Goal: Task Accomplishment & Management: Manage account settings

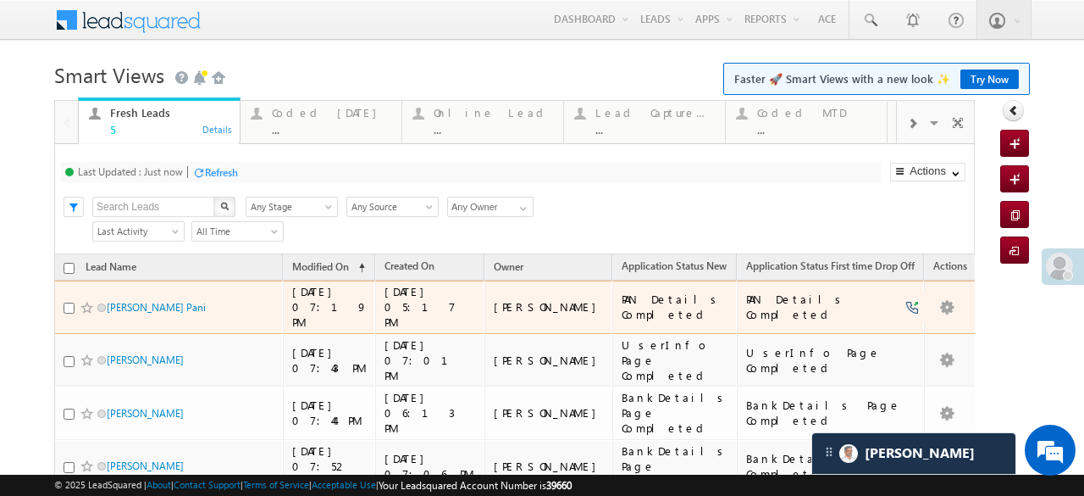
scroll to position [85, 0]
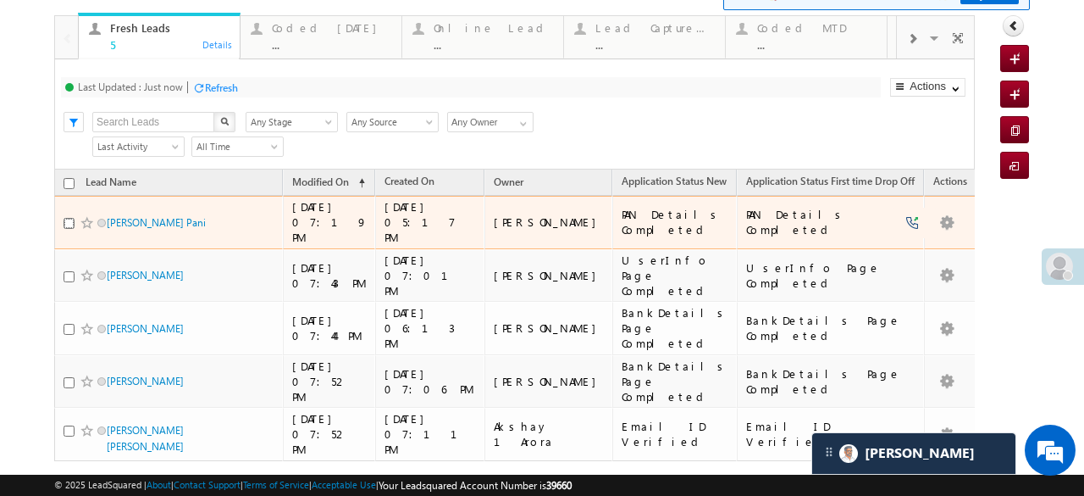
click at [67, 218] on input "checkbox" at bounding box center [69, 223] width 11 height 11
checkbox input "true"
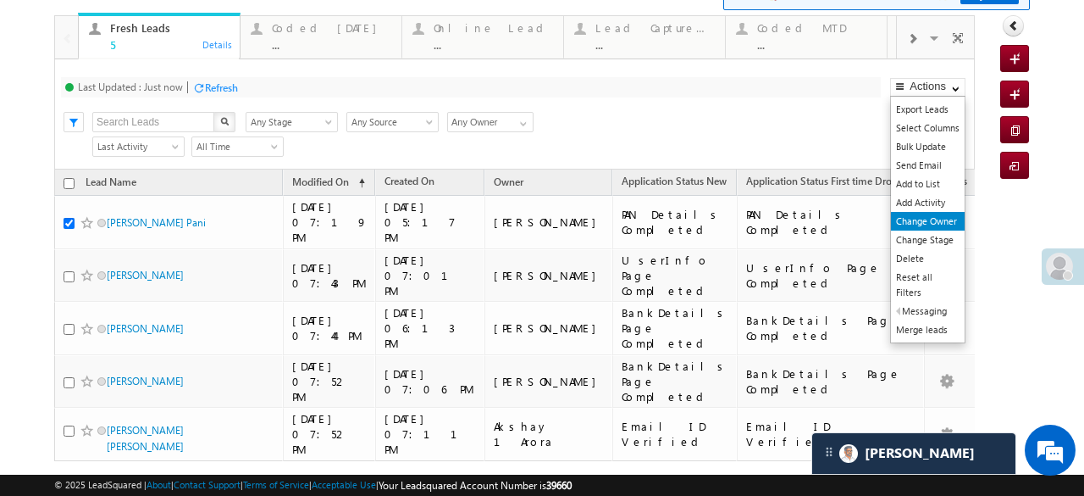
click at [920, 214] on link "Change Owner" at bounding box center [928, 221] width 74 height 19
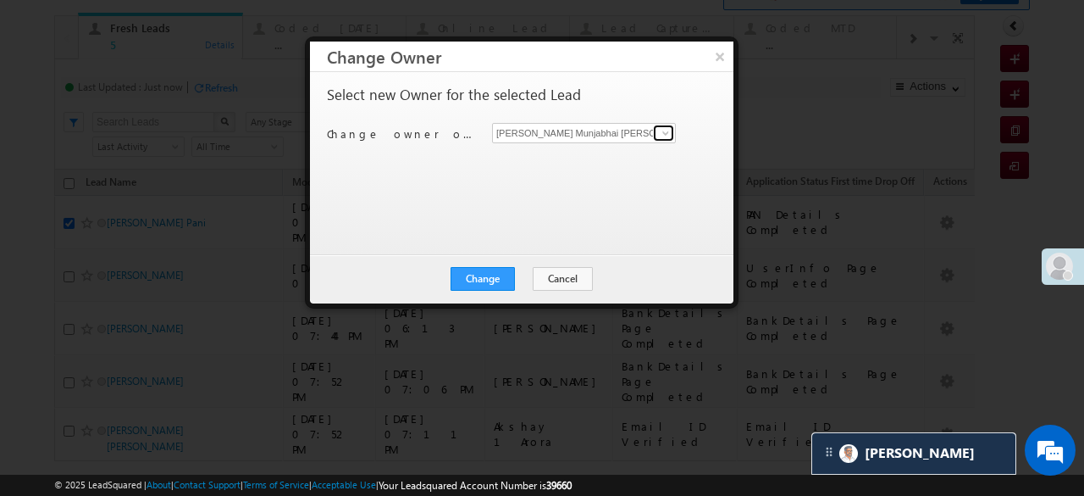
click at [664, 133] on span at bounding box center [666, 133] width 14 height 14
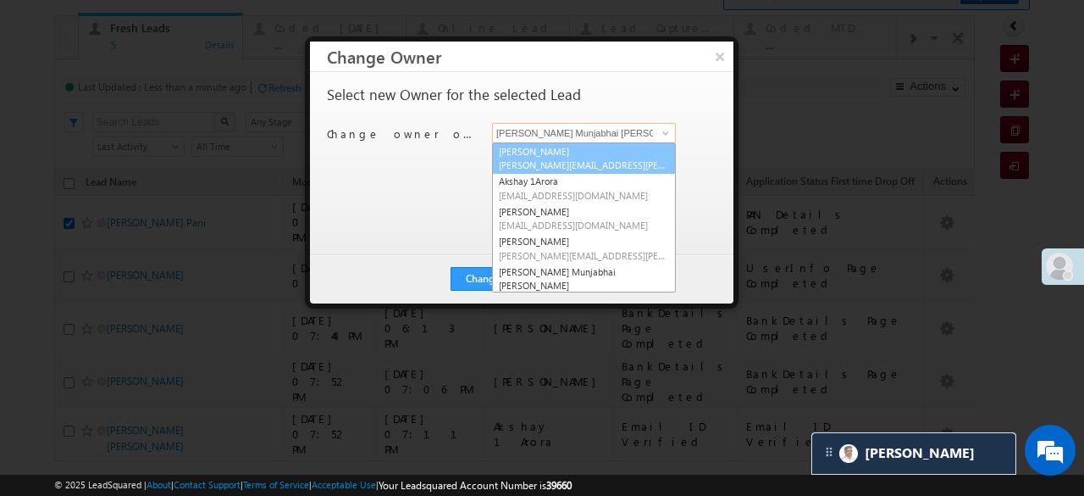
click at [568, 161] on span "Aftab.Desai@angelbroking.com" at bounding box center [584, 164] width 170 height 13
type input "Aftab Desai"
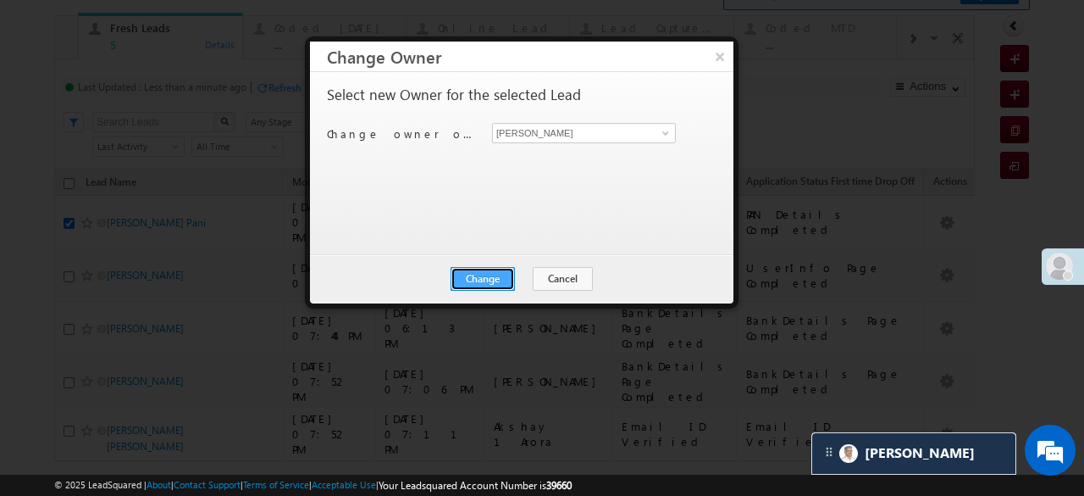
click at [496, 280] on button "Change" at bounding box center [483, 279] width 64 height 24
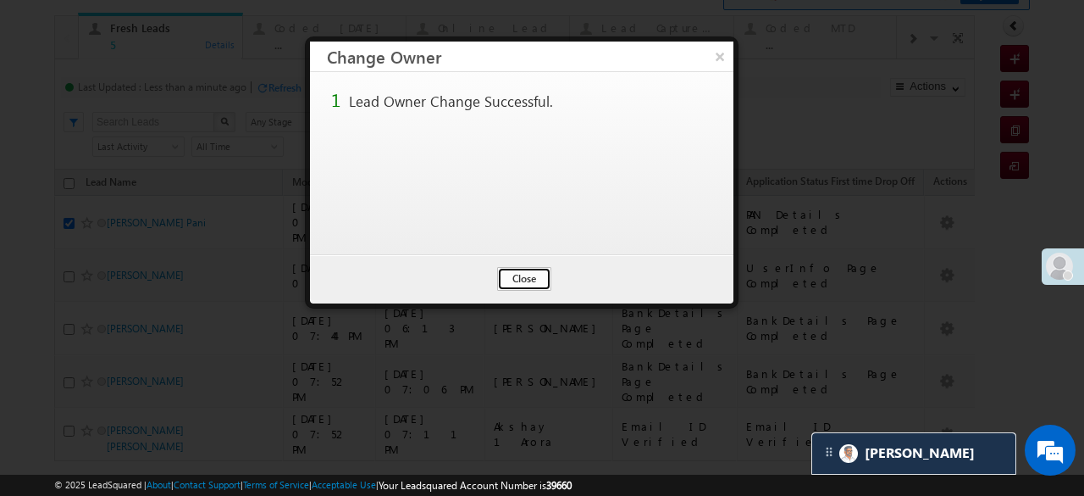
click at [532, 277] on button "Close" at bounding box center [524, 279] width 54 height 24
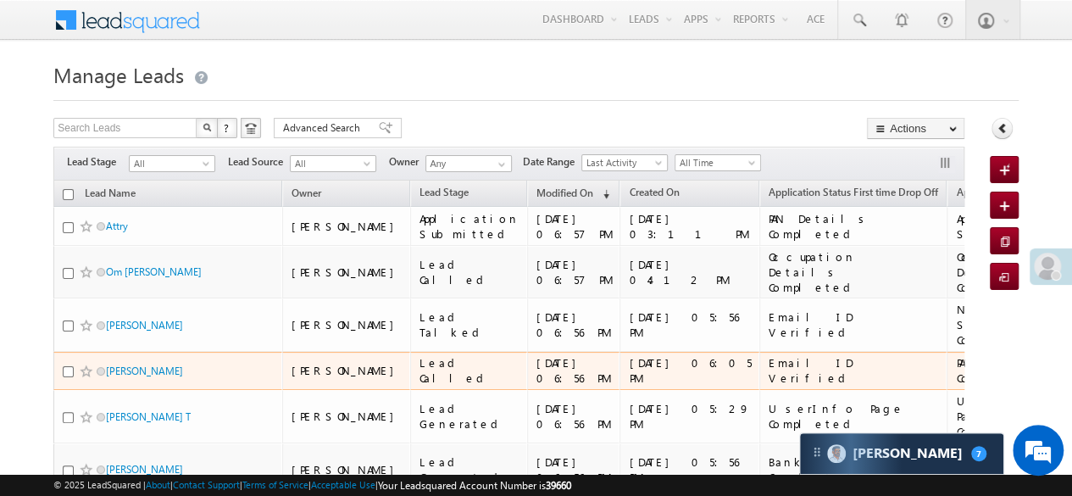
click at [759, 352] on td "Email ID Verified" at bounding box center [852, 371] width 187 height 39
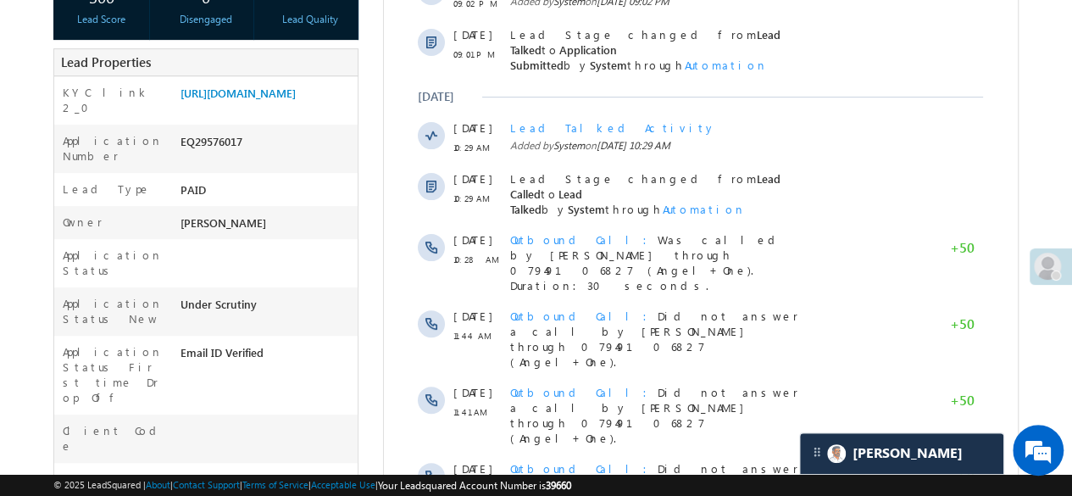
scroll to position [341, 0]
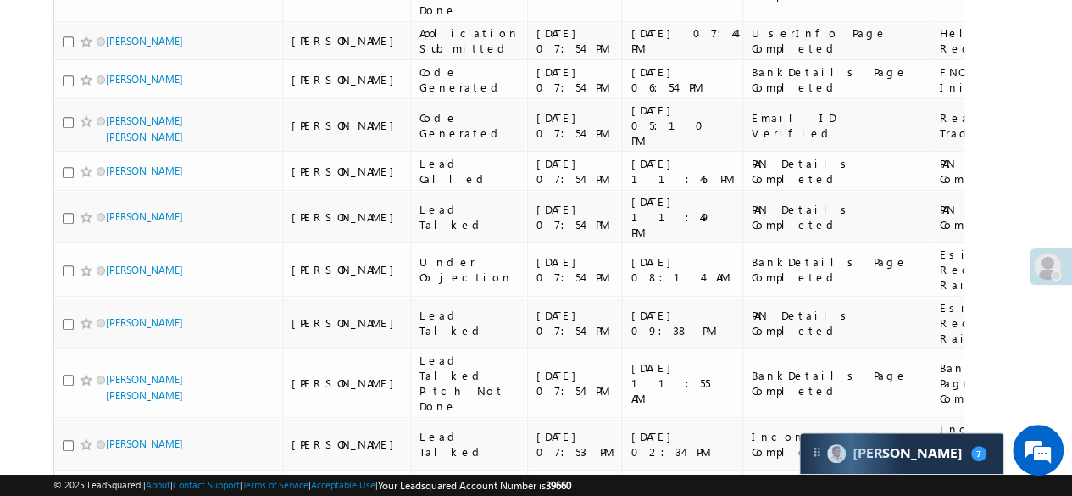
scroll to position [762, 0]
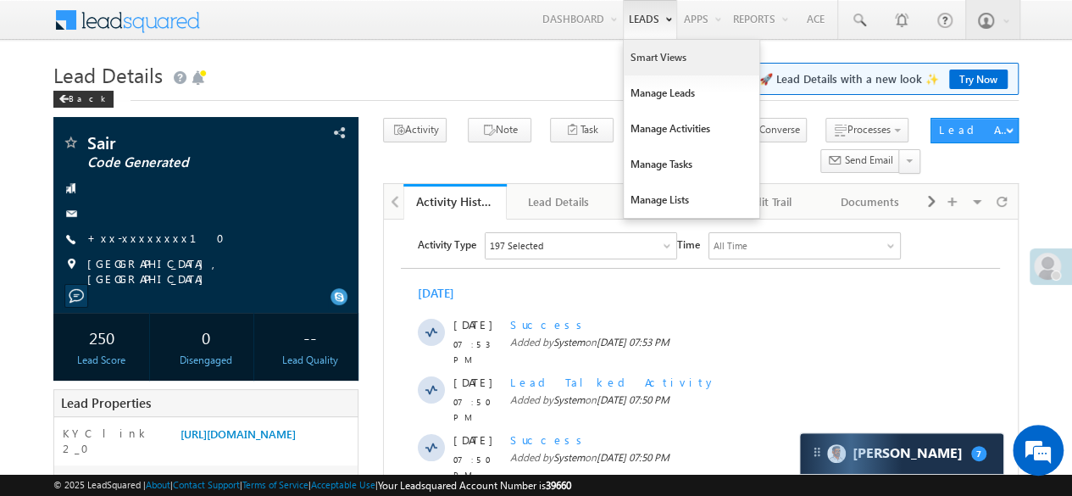
click at [649, 65] on link "Smart Views" at bounding box center [692, 58] width 136 height 36
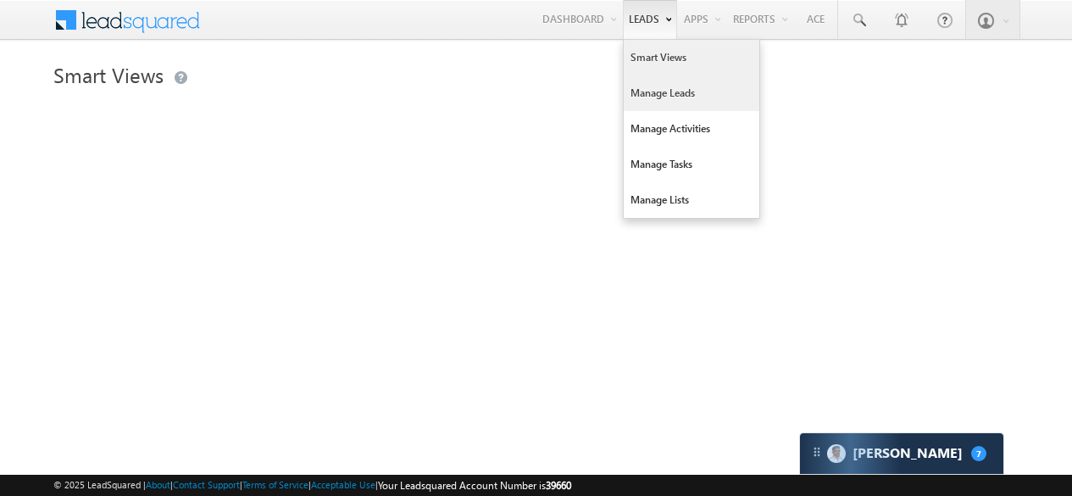
click at [651, 99] on link "Manage Leads" at bounding box center [692, 93] width 136 height 36
click at [652, 99] on link "Manage Leads" at bounding box center [692, 93] width 136 height 36
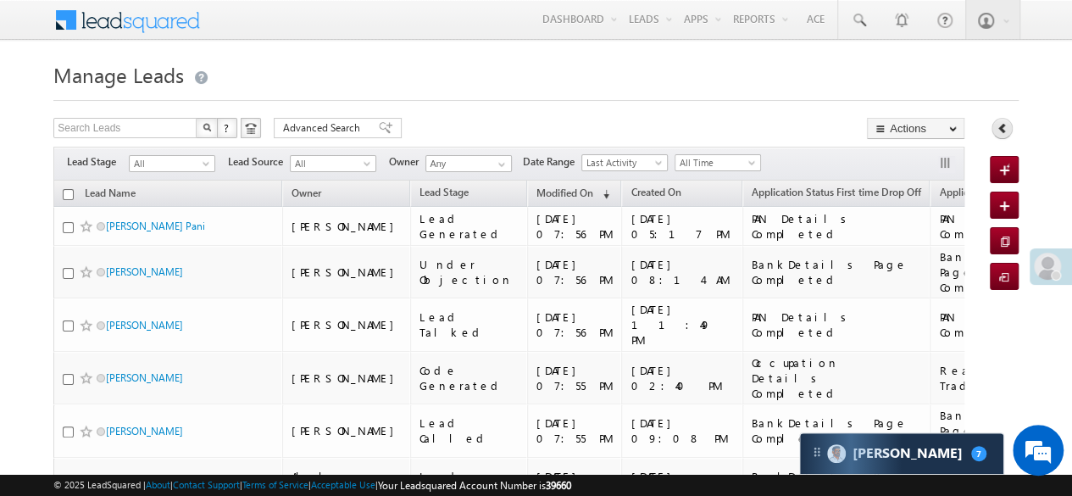
click at [1006, 131] on icon at bounding box center [1002, 128] width 12 height 12
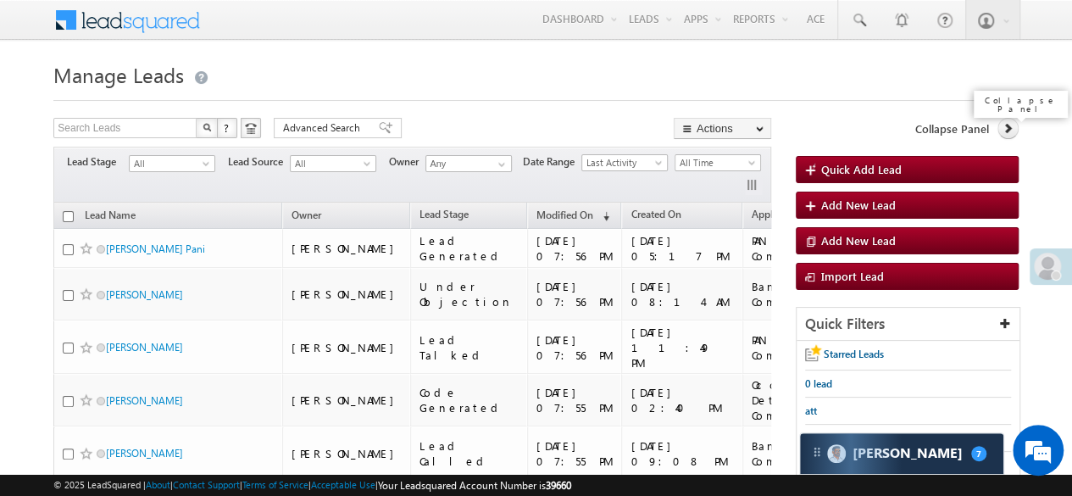
drag, startPoint x: 1003, startPoint y: 130, endPoint x: 1011, endPoint y: 136, distance: 9.7
click at [1005, 130] on icon at bounding box center [1007, 128] width 12 height 12
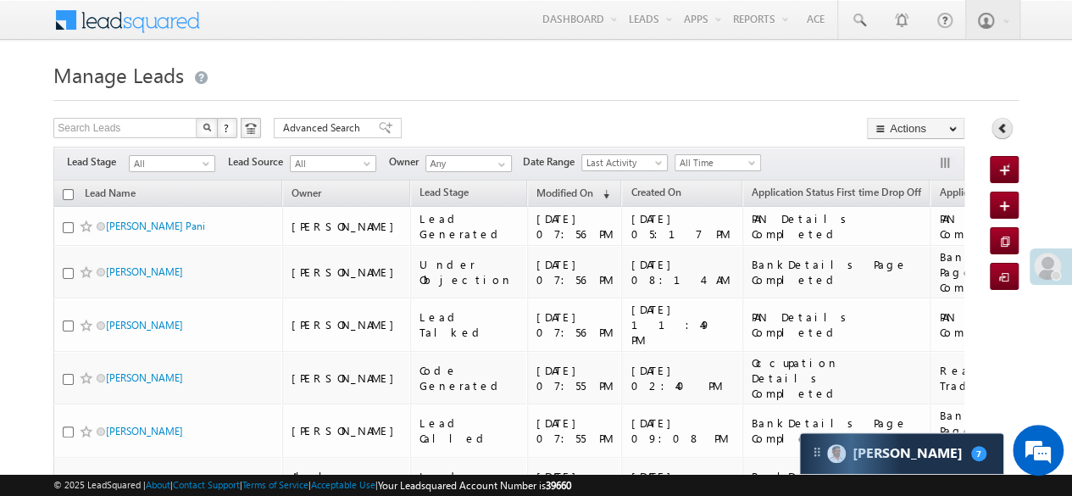
click at [1011, 131] on link at bounding box center [1001, 128] width 21 height 21
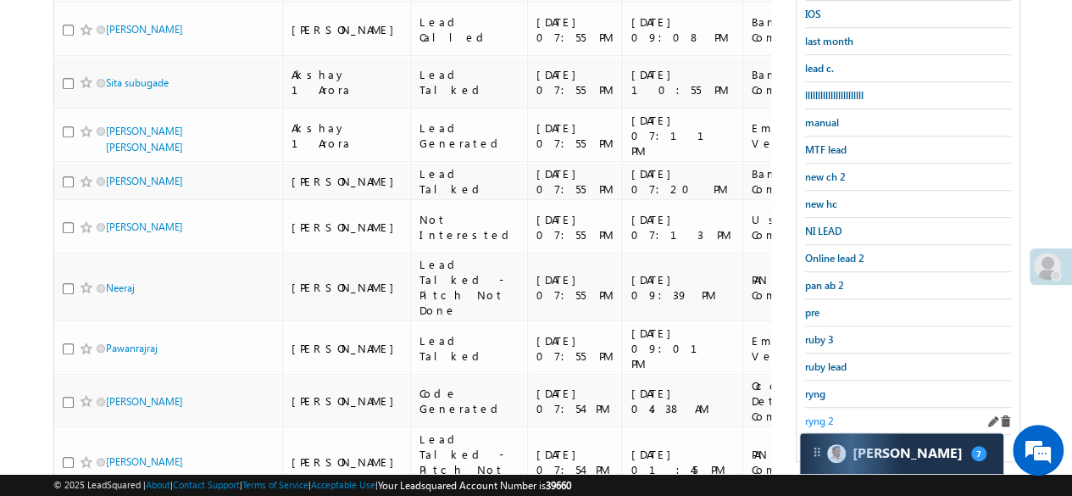
scroll to position [508, 0]
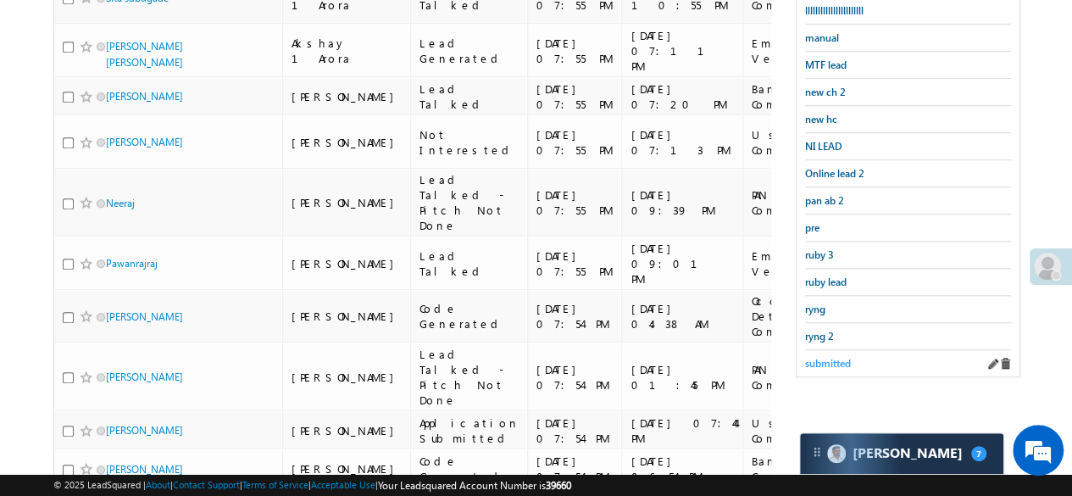
click at [820, 357] on span "submitted" at bounding box center [828, 363] width 46 height 13
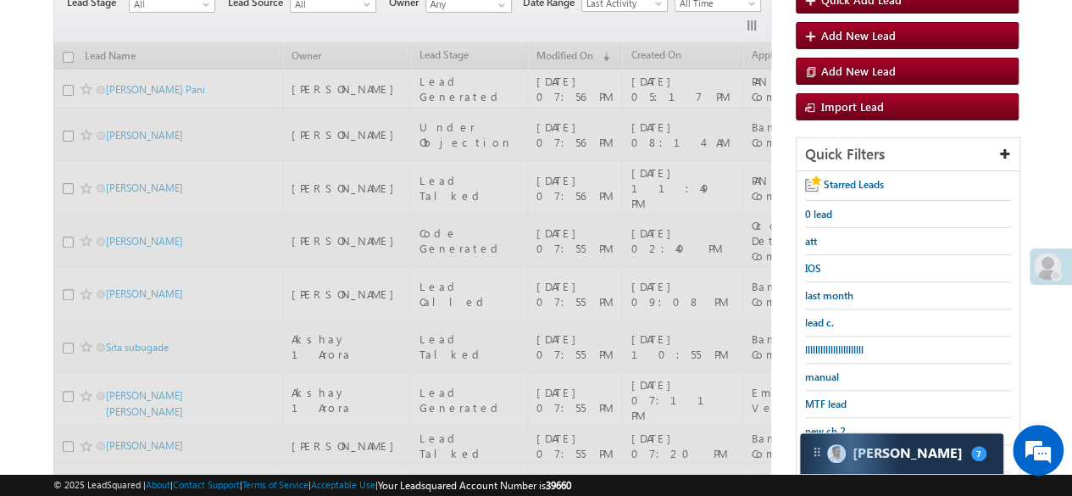
scroll to position [85, 0]
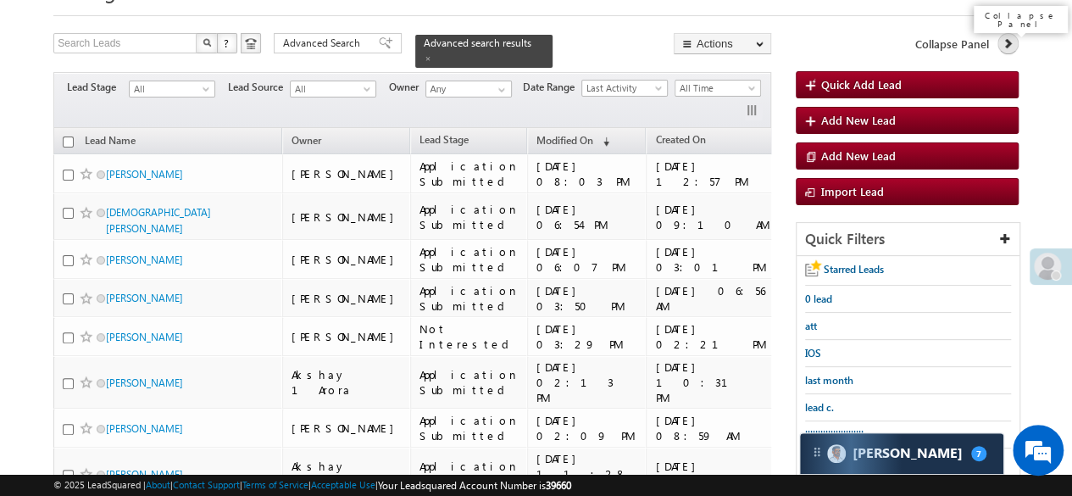
click at [1016, 43] on link at bounding box center [1007, 43] width 21 height 21
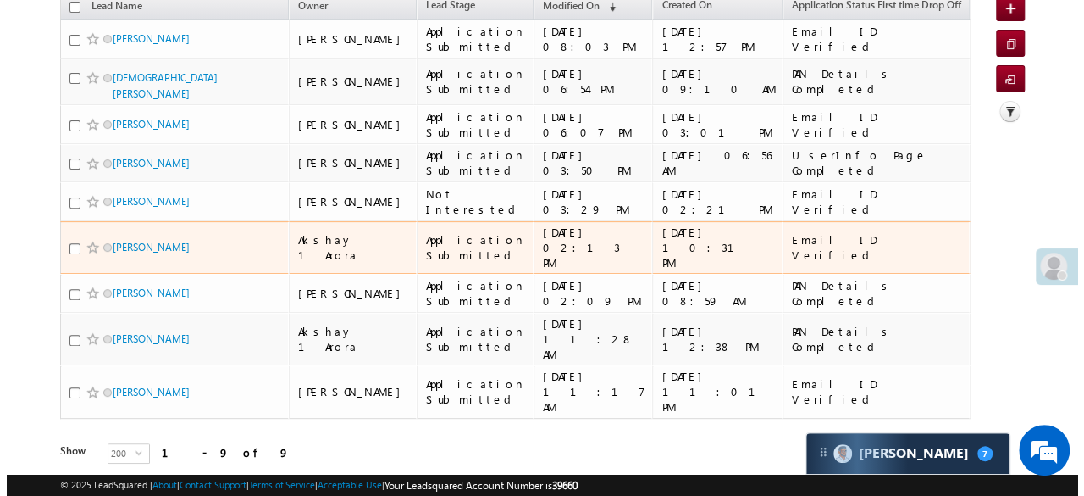
scroll to position [0, 0]
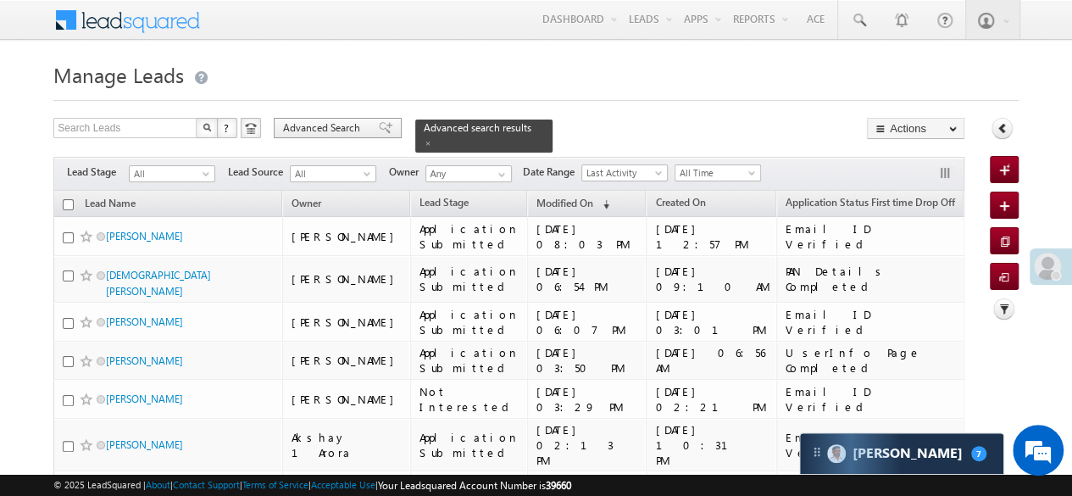
click at [379, 128] on span at bounding box center [386, 128] width 14 height 12
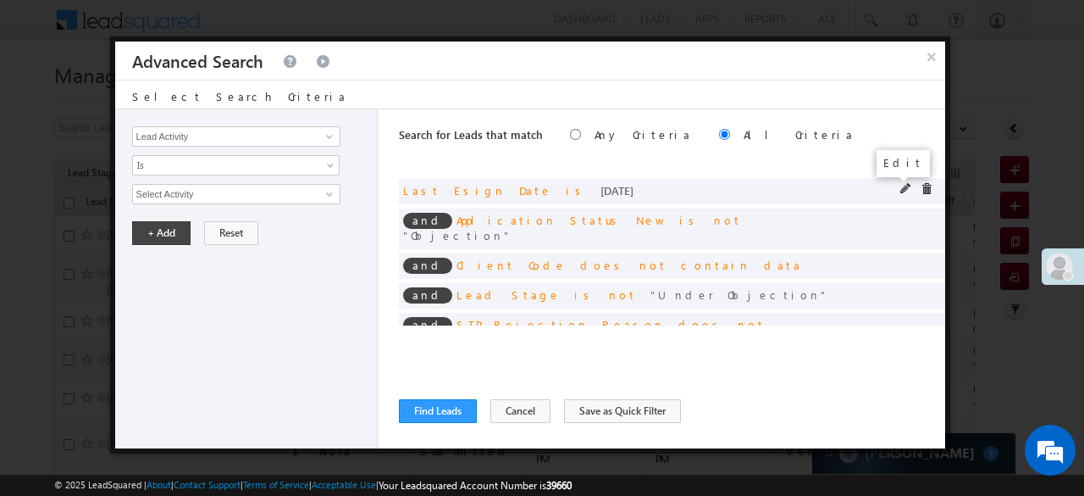
click at [901, 193] on span at bounding box center [907, 189] width 12 height 12
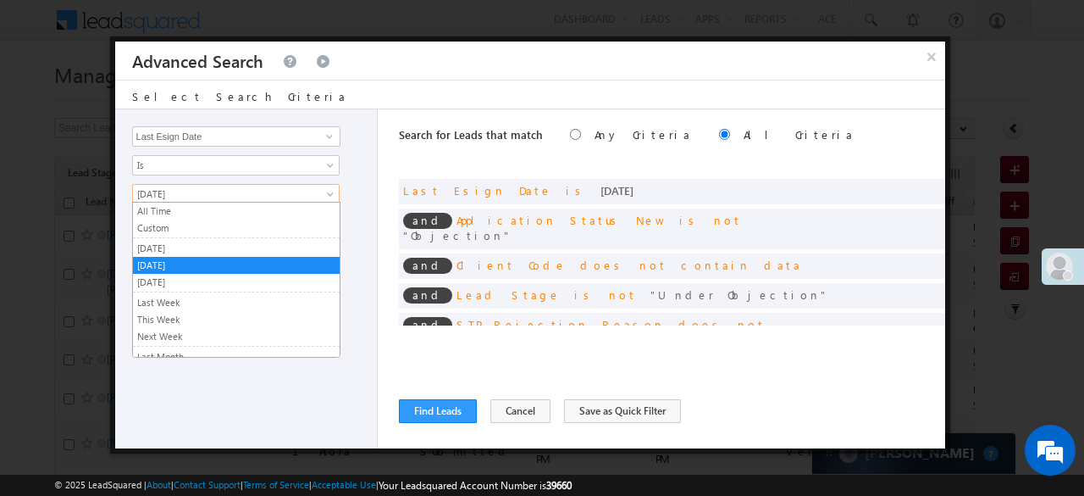
click at [255, 194] on span "[DATE]" at bounding box center [225, 193] width 184 height 15
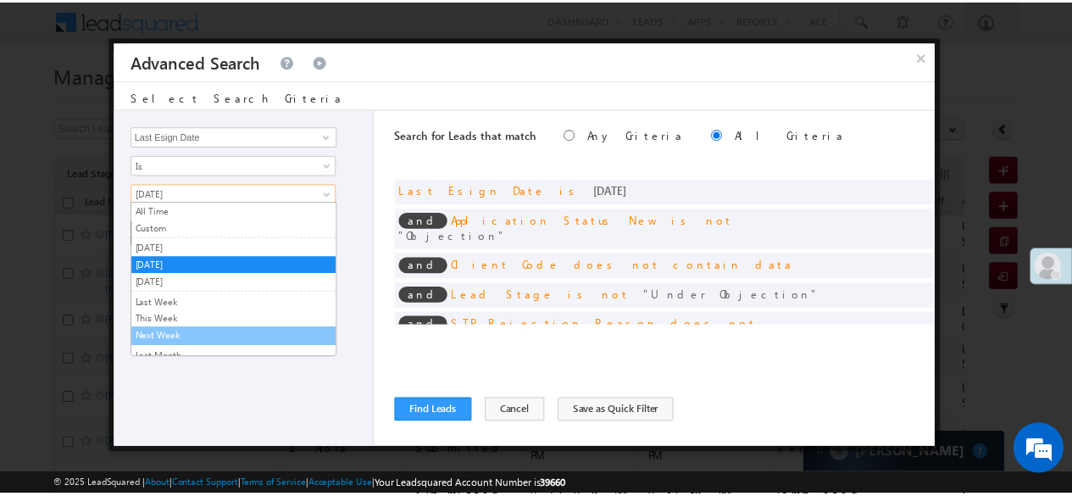
scroll to position [85, 0]
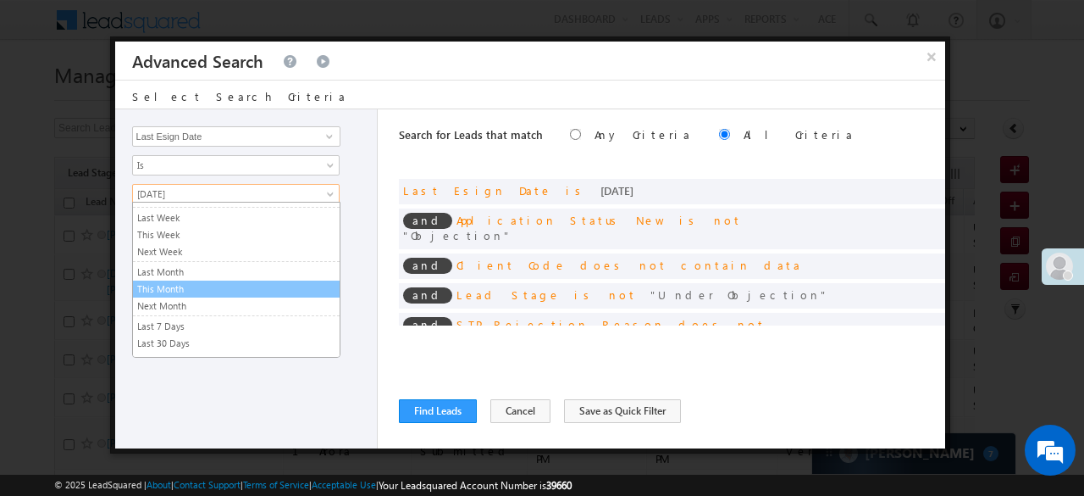
click at [188, 282] on link "This Month" at bounding box center [236, 288] width 207 height 15
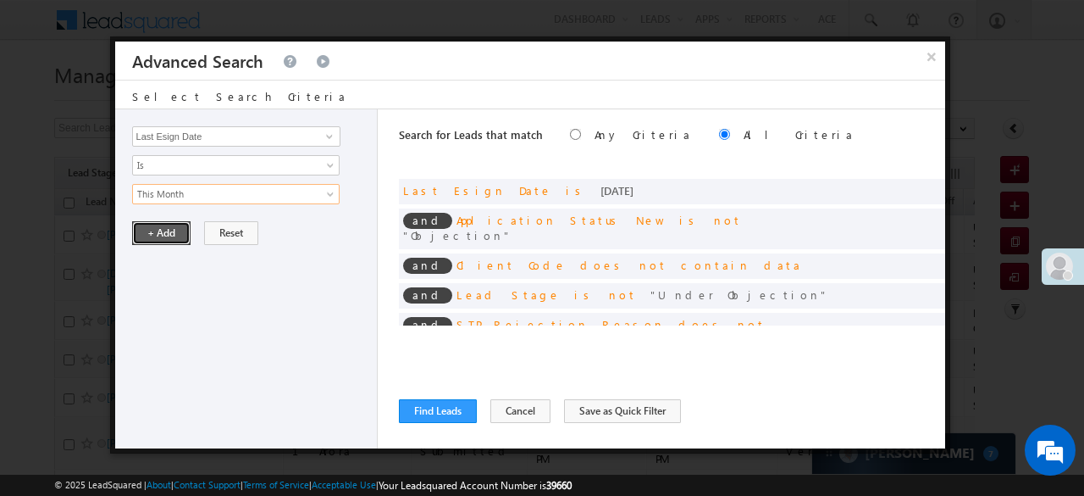
click at [164, 239] on button "+ Add" at bounding box center [161, 233] width 58 height 24
click at [419, 411] on button "Find Leads" at bounding box center [438, 411] width 78 height 24
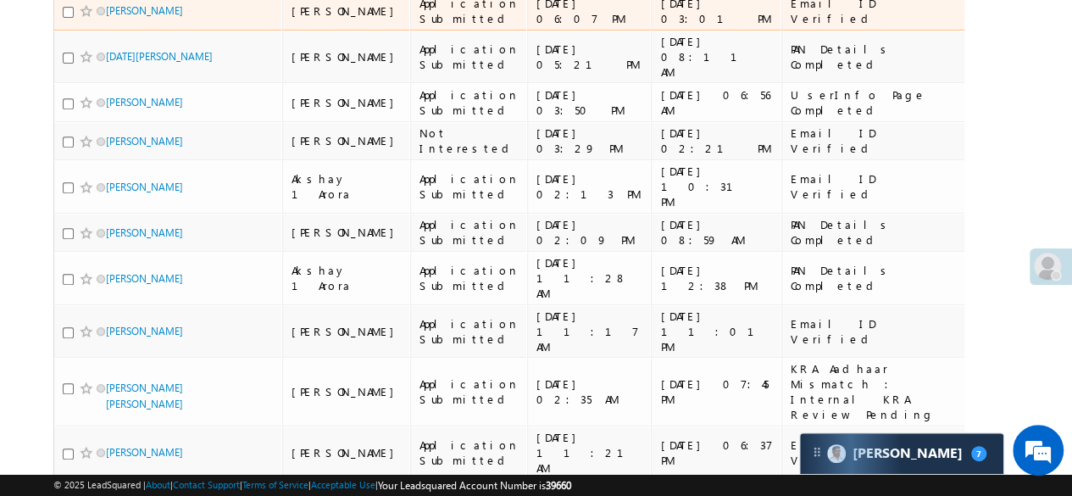
scroll to position [0, 0]
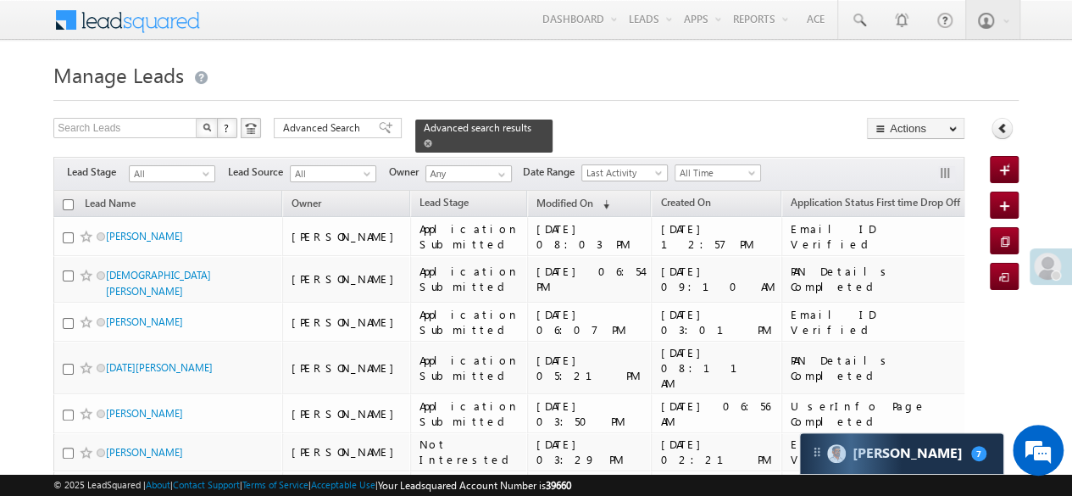
click at [432, 139] on span at bounding box center [428, 143] width 8 height 8
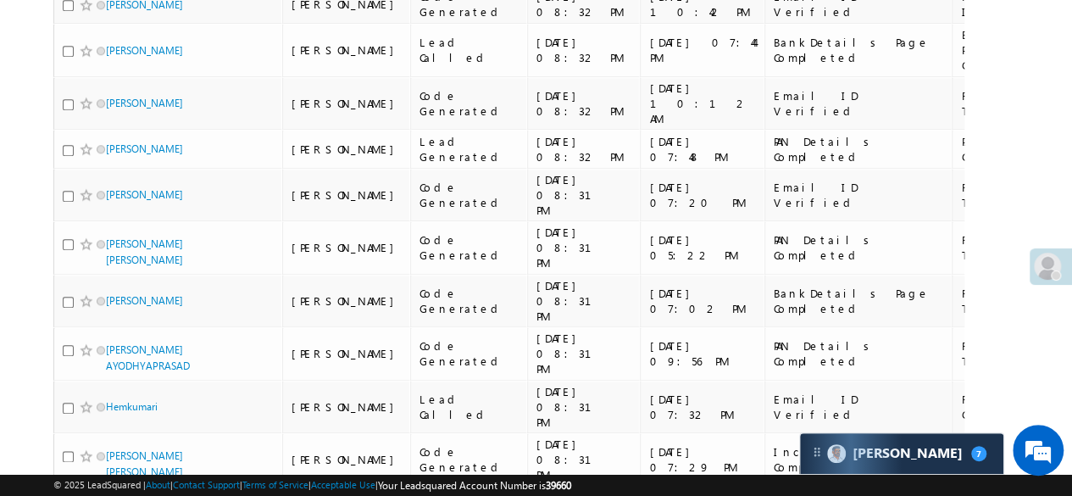
scroll to position [339, 0]
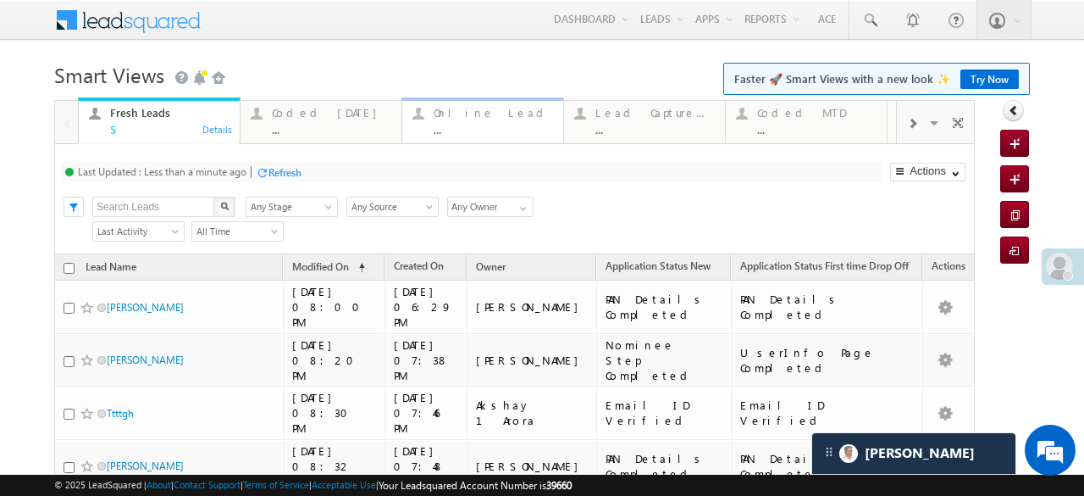
click at [464, 119] on div "Online Lead" at bounding box center [494, 113] width 120 height 14
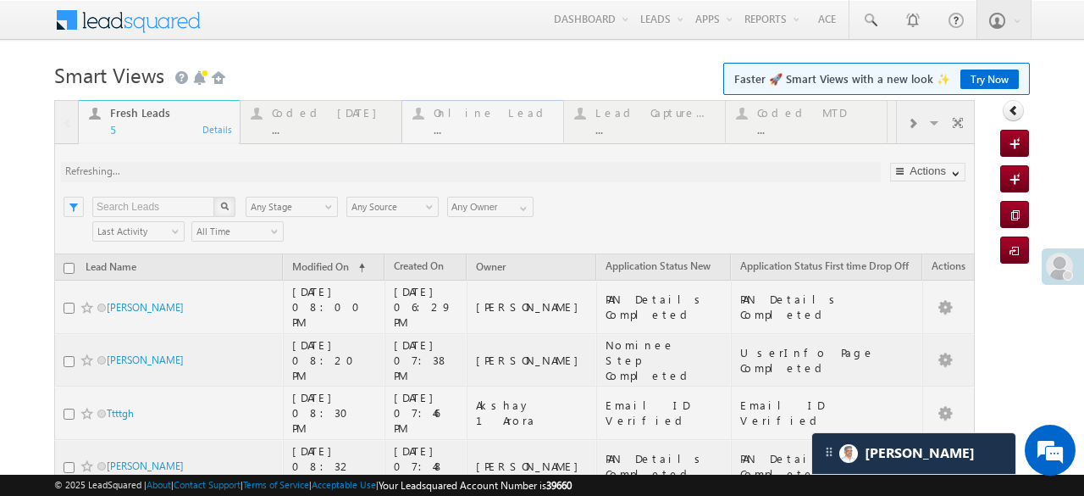
click at [464, 119] on div at bounding box center [514, 369] width 921 height 539
